Goal: Task Accomplishment & Management: Complete application form

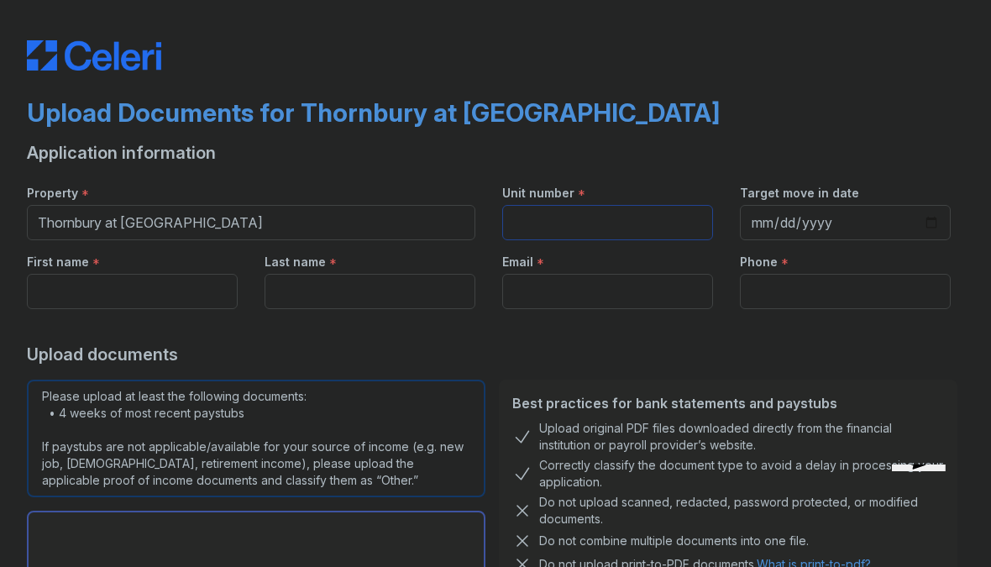
click at [578, 226] on input "Unit number" at bounding box center [607, 222] width 211 height 35
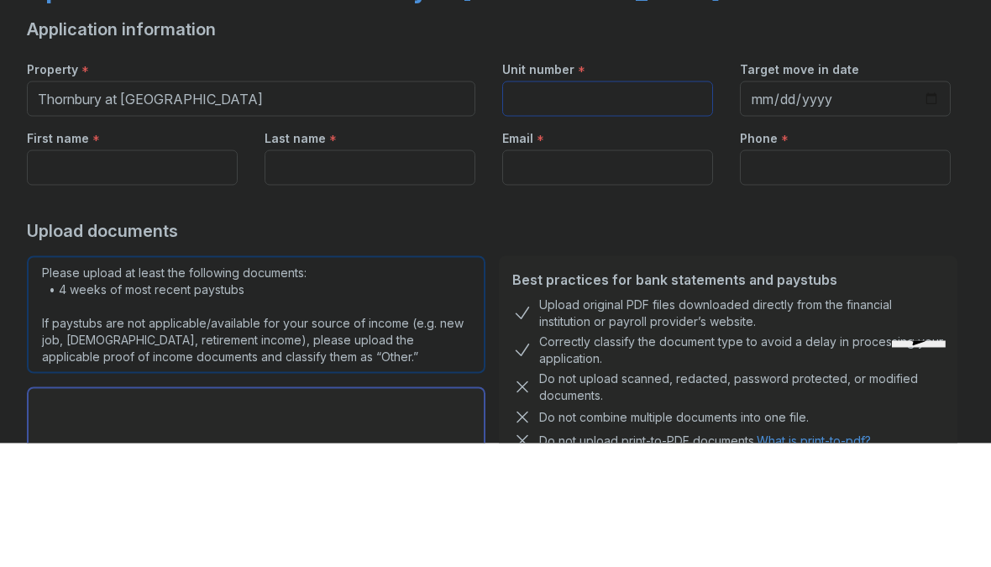
type input "1134"
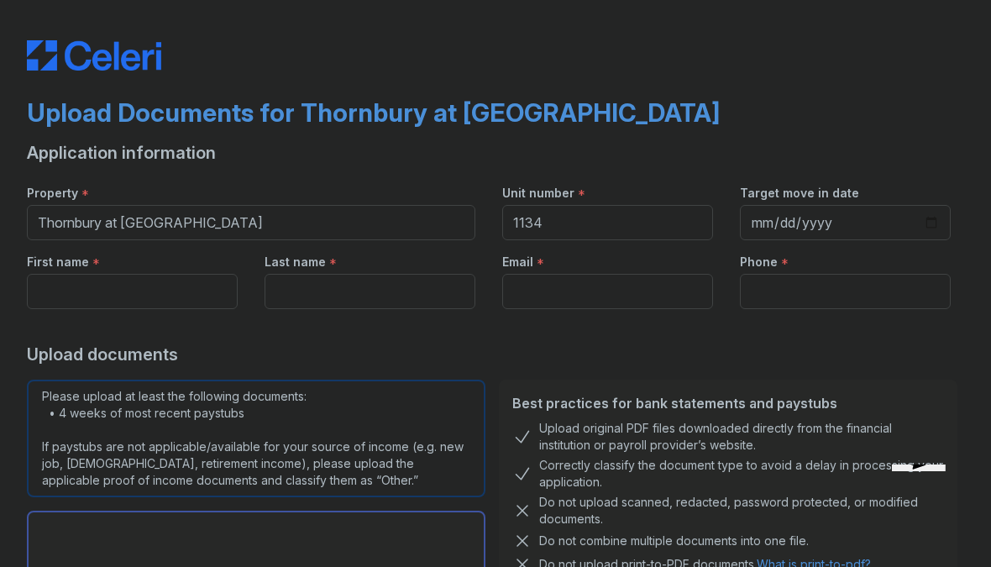
type input "[PERSON_NAME]"
type input "[EMAIL_ADDRESS][DOMAIN_NAME]"
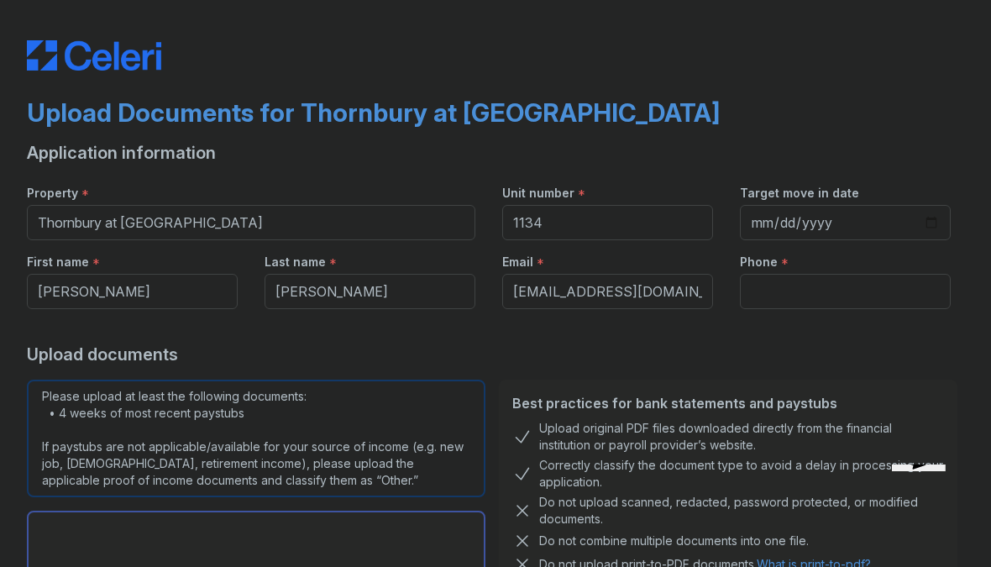
type input "3463075344"
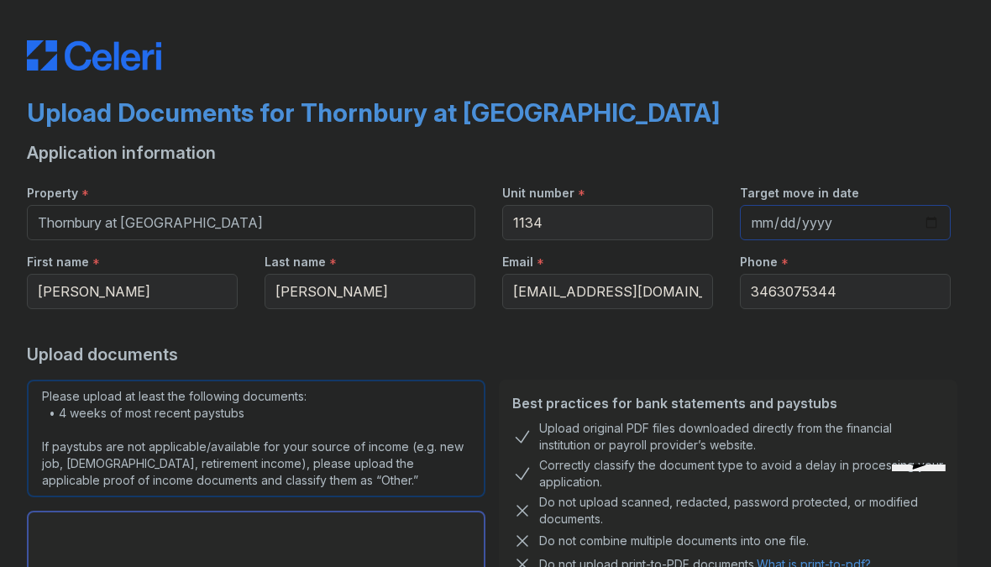
click at [815, 217] on input "Target move in date" at bounding box center [845, 222] width 211 height 35
type input "[DATE]"
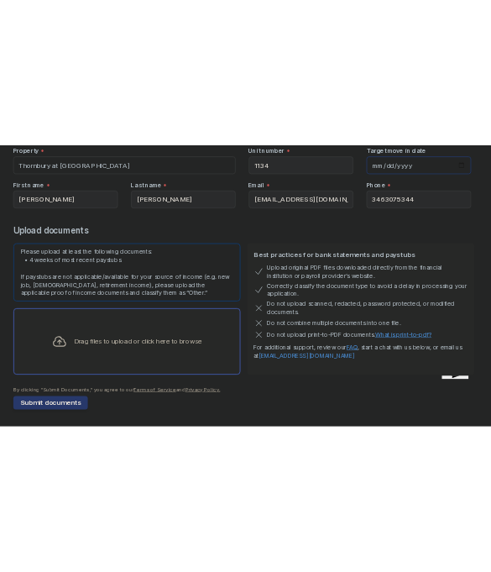
scroll to position [182, 0]
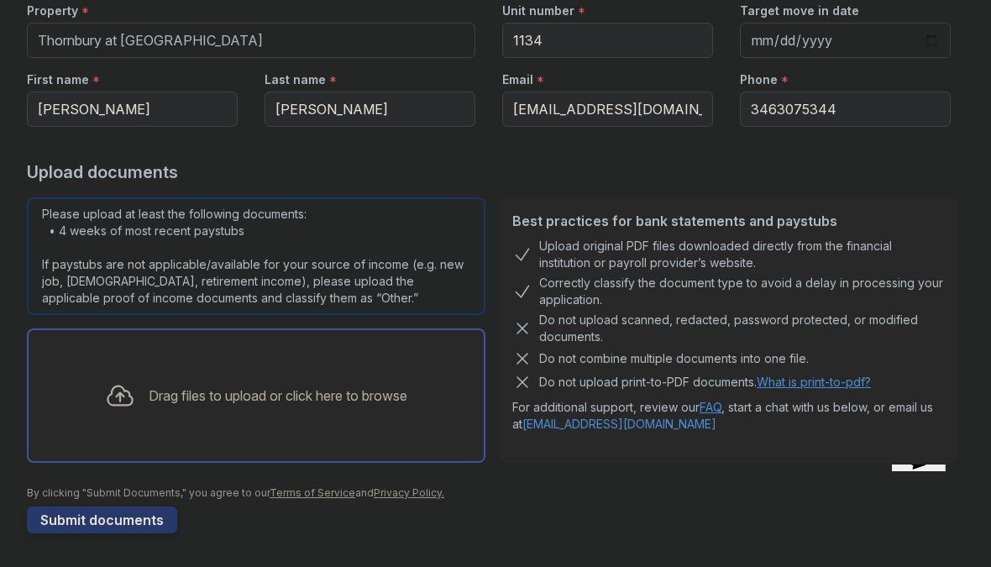
click at [330, 412] on div "Drag files to upload or click here to browse" at bounding box center [256, 395] width 329 height 57
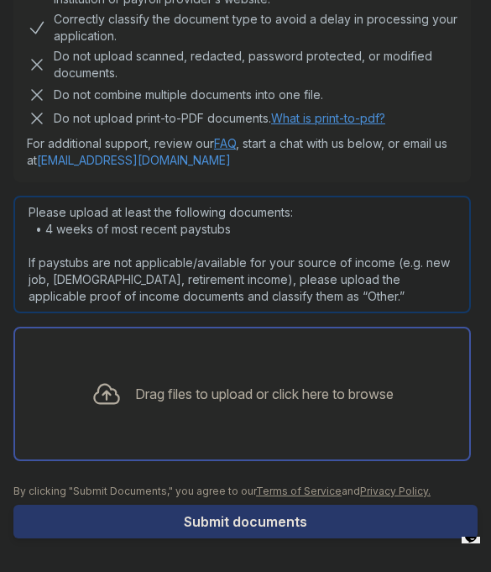
scroll to position [820, 0]
click at [285, 408] on div "Drag files to upload or click here to browse" at bounding box center [242, 393] width 329 height 57
click at [359, 390] on div "Drag files to upload or click here to browse" at bounding box center [264, 394] width 259 height 20
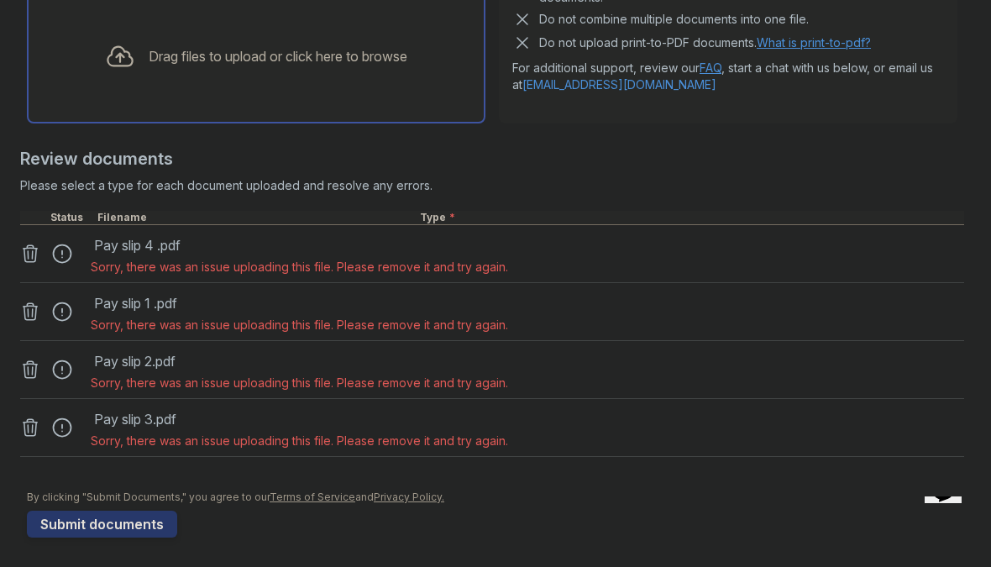
scroll to position [521, 0]
click at [796, 347] on div "Pay slip 2.pdf Sorry, there was an issue uploading this file. Please remove it …" at bounding box center [492, 371] width 944 height 58
click at [60, 259] on div at bounding box center [67, 255] width 47 height 24
click at [25, 259] on icon at bounding box center [31, 254] width 14 height 17
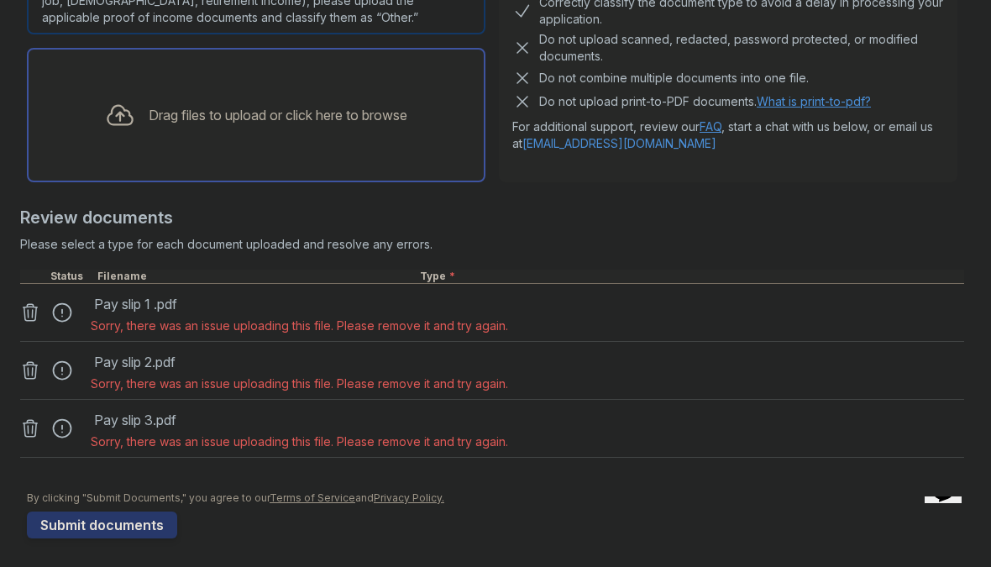
click at [32, 316] on icon at bounding box center [31, 312] width 14 height 17
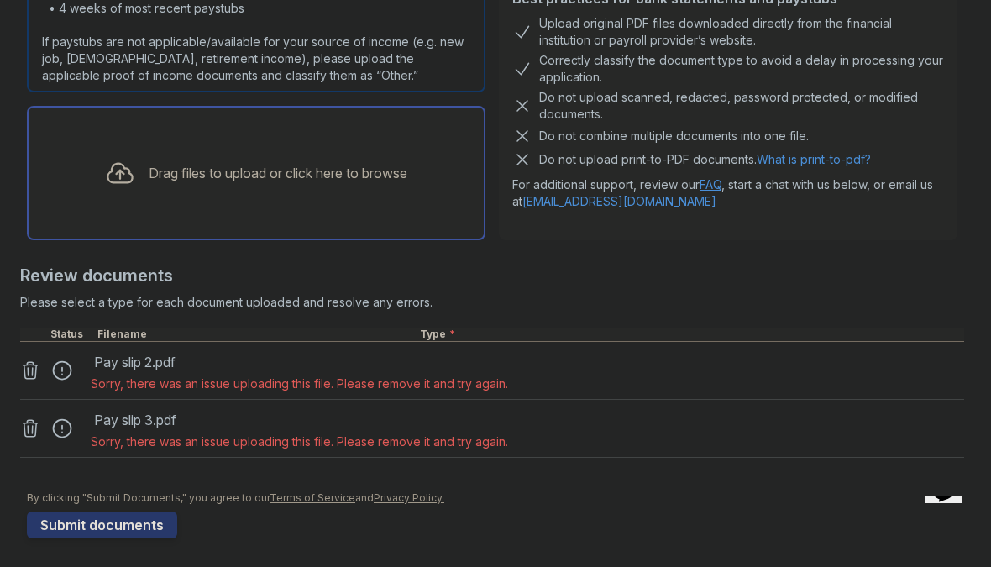
click at [31, 380] on icon at bounding box center [30, 370] width 20 height 20
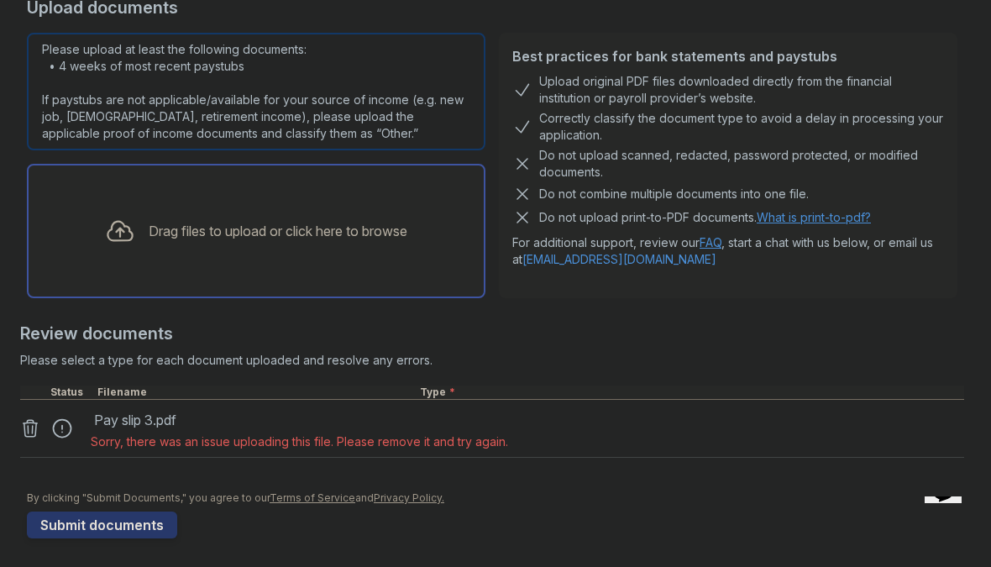
click at [38, 427] on icon at bounding box center [30, 428] width 20 height 20
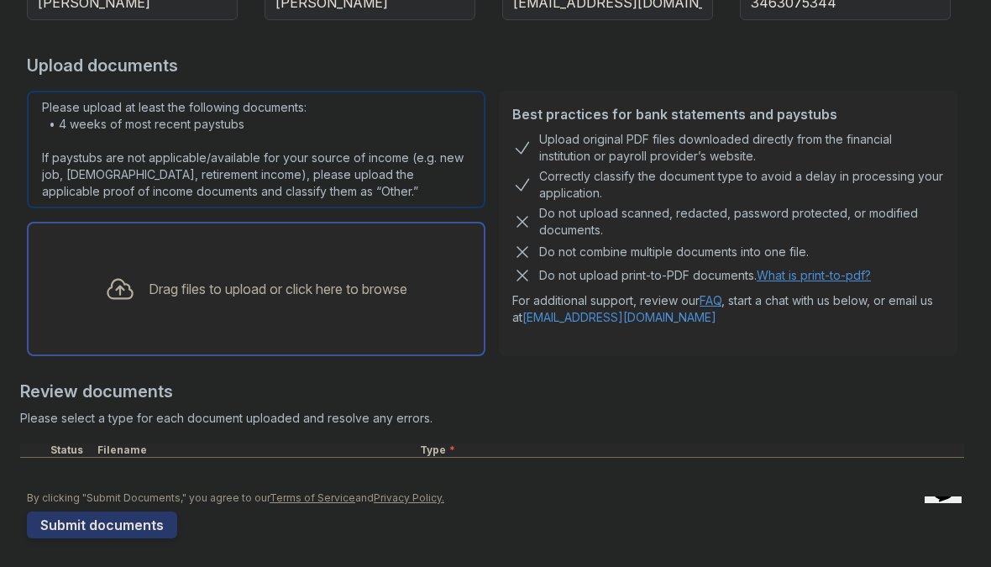
click at [204, 271] on div "Drag files to upload or click here to browse" at bounding box center [256, 288] width 329 height 57
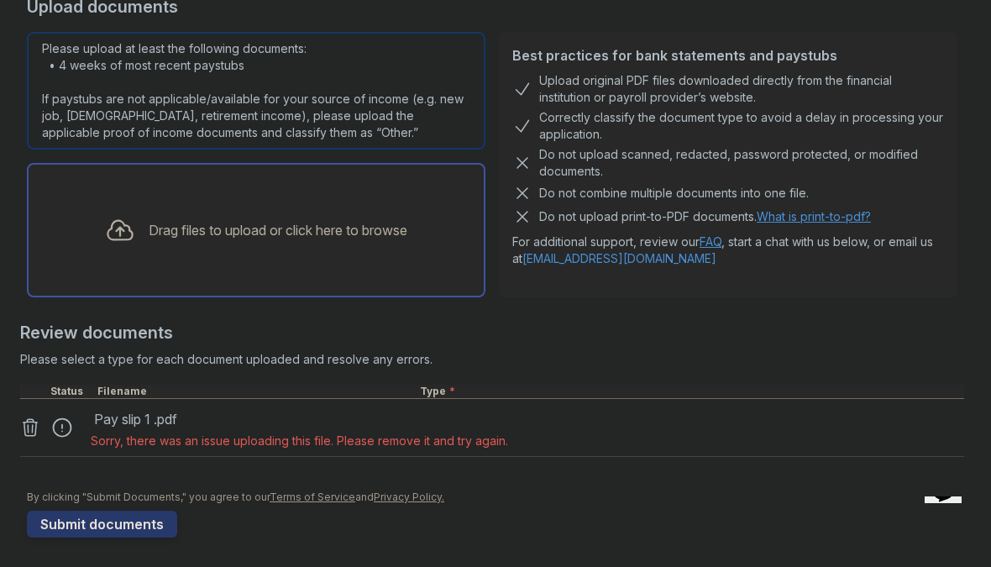
scroll to position [347, 0]
click at [40, 421] on link at bounding box center [32, 428] width 24 height 20
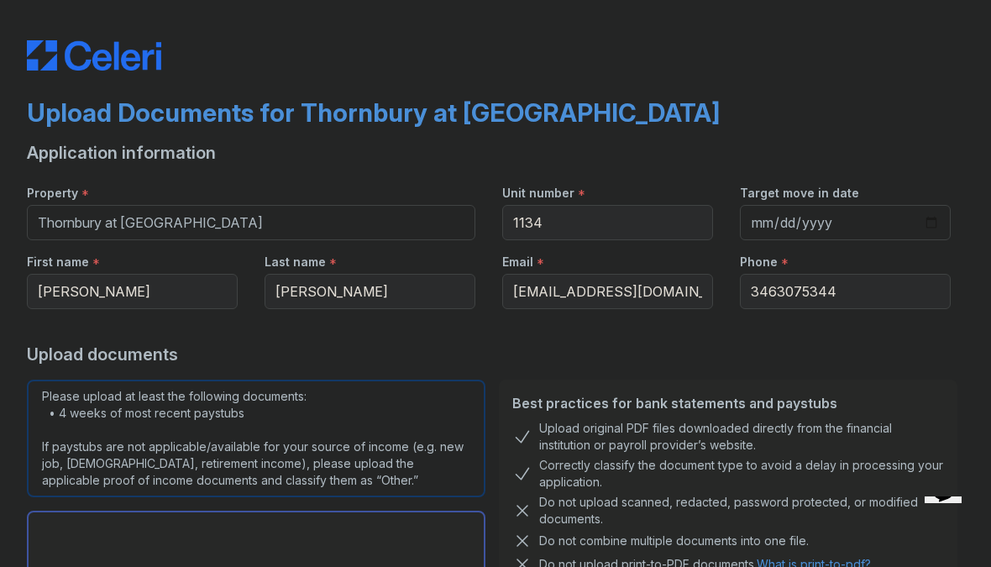
scroll to position [-8, 0]
